Goal: Task Accomplishment & Management: Complete application form

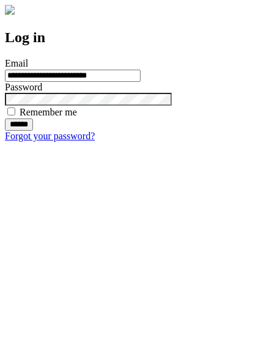
type input "**********"
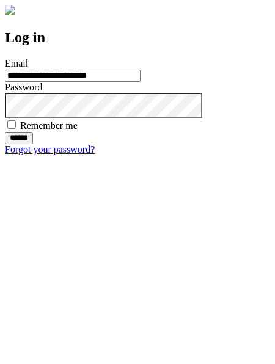
click at [33, 144] on input "******" at bounding box center [19, 138] width 28 height 12
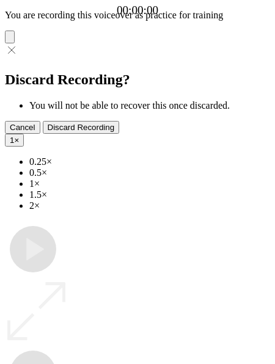
type input "**********"
